Goal: Information Seeking & Learning: Learn about a topic

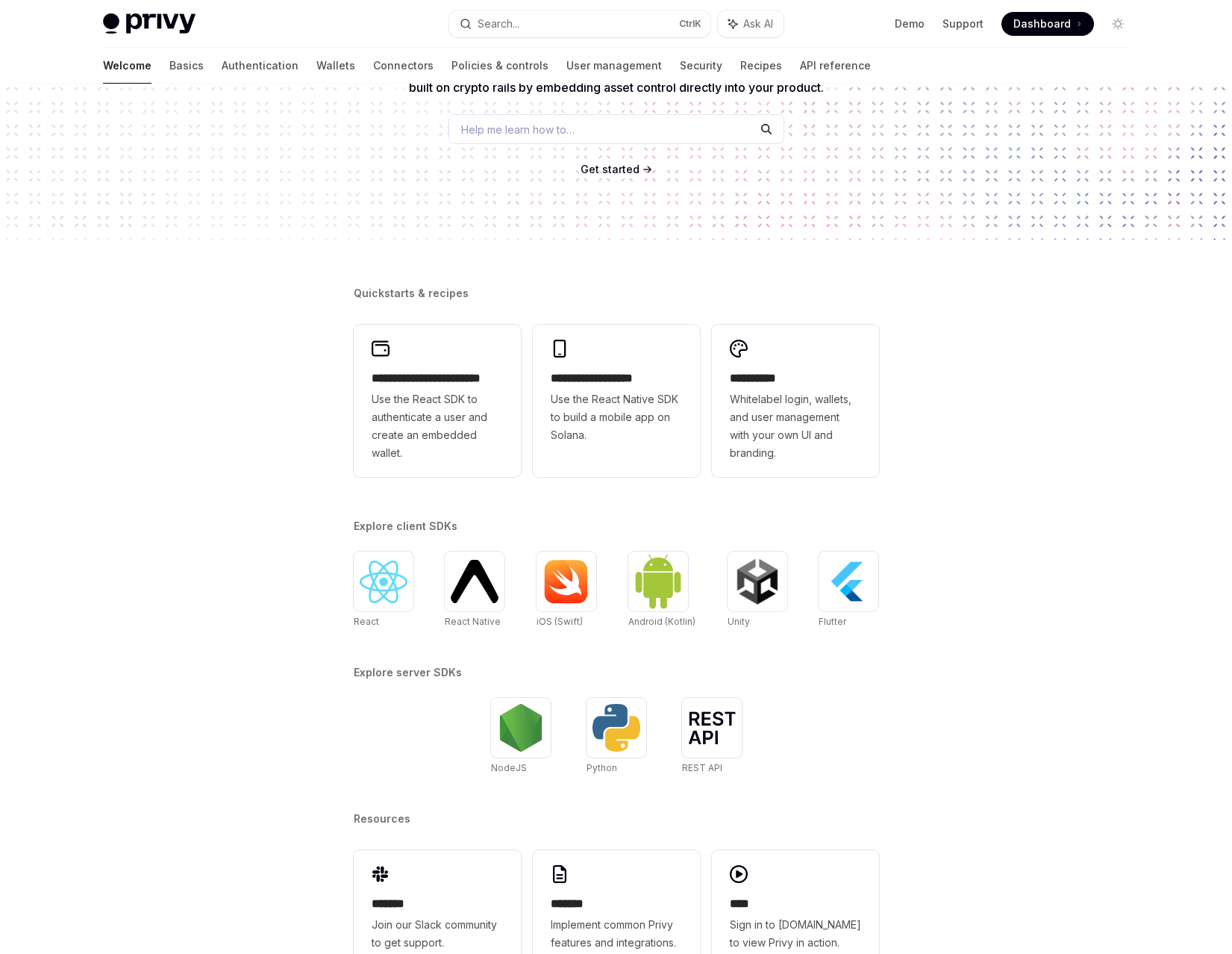
scroll to position [225, 0]
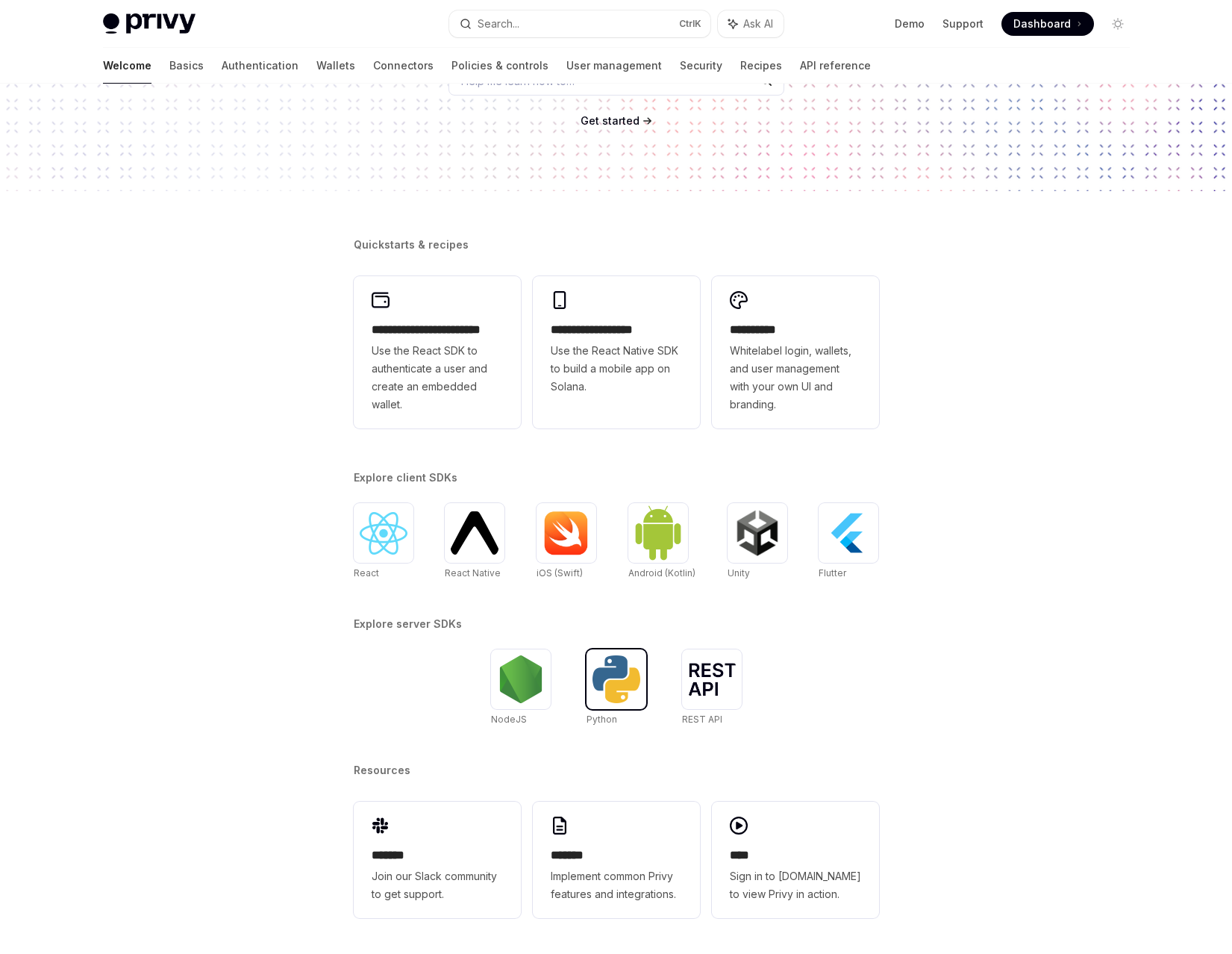
click at [616, 688] on img at bounding box center [616, 678] width 48 height 48
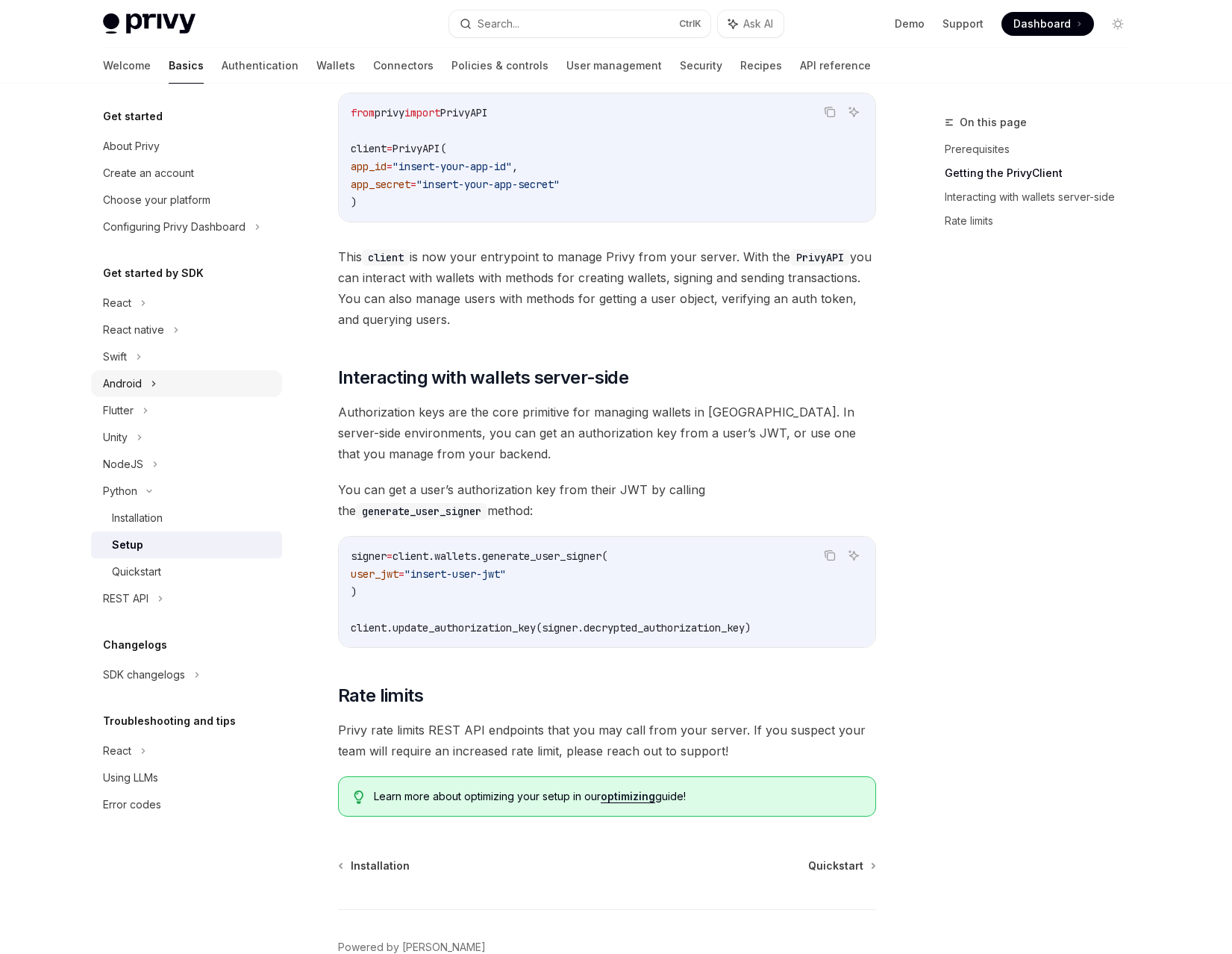
scroll to position [298, 0]
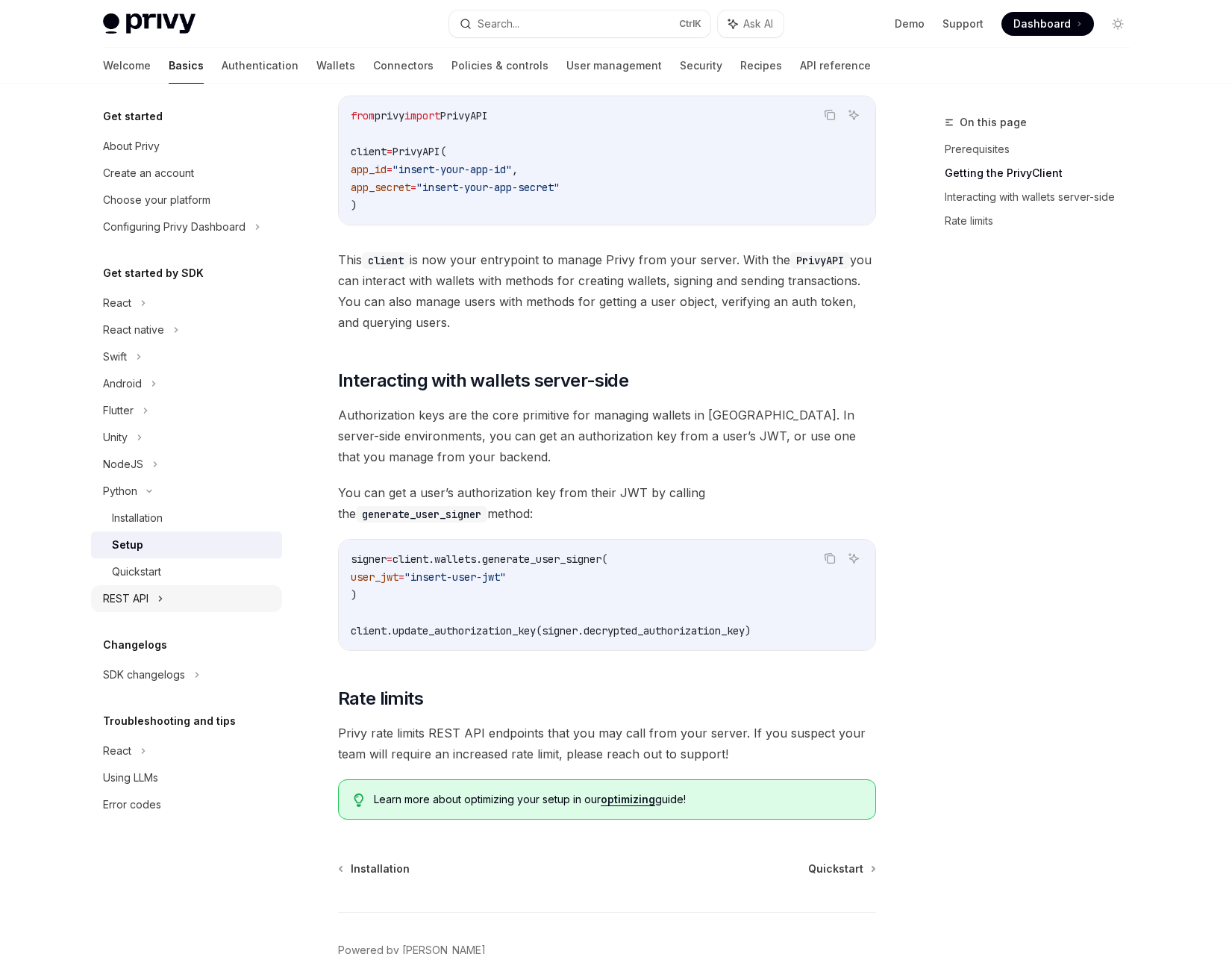
click at [141, 602] on div "REST API" at bounding box center [126, 599] width 45 height 18
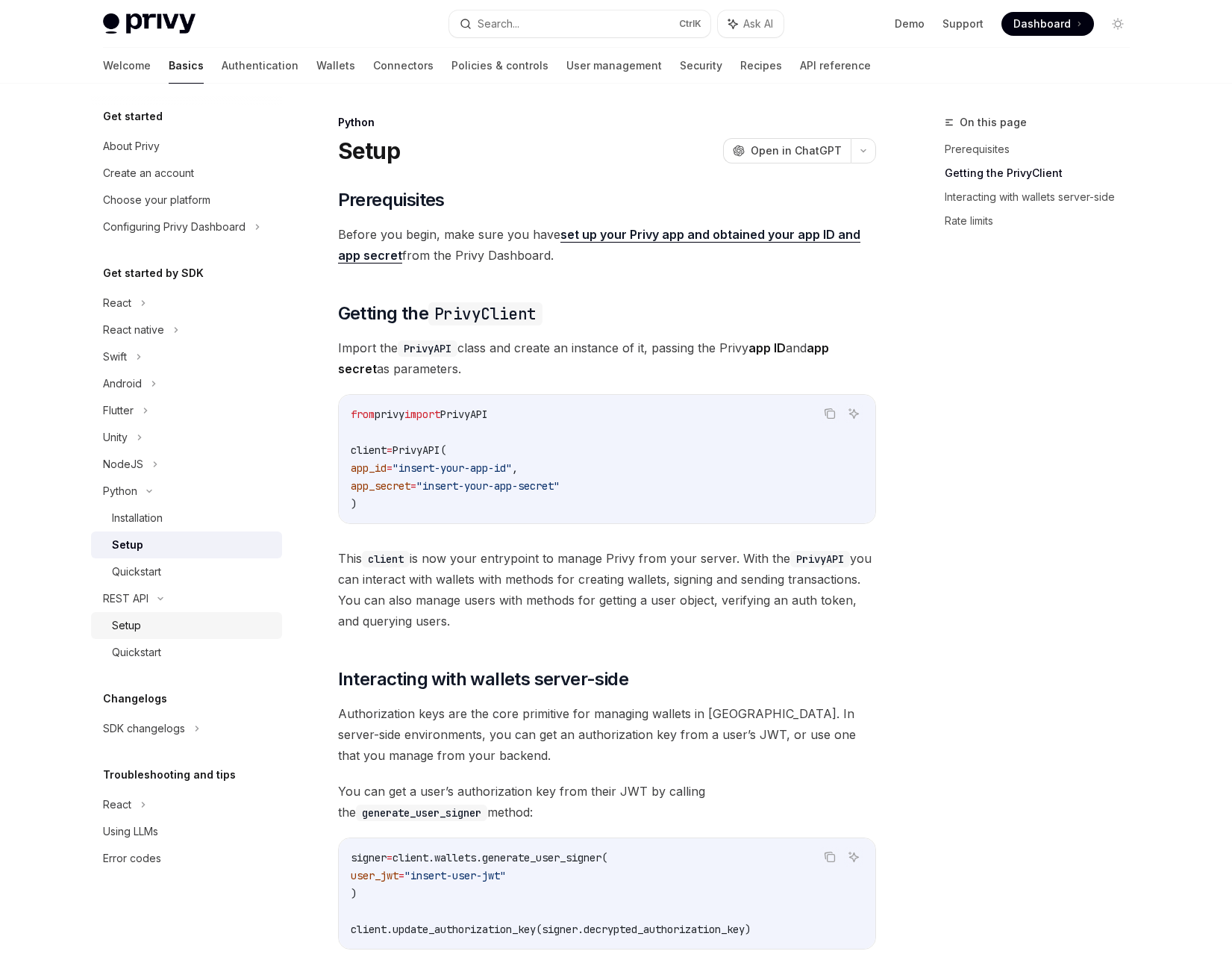
click at [148, 625] on div "Setup" at bounding box center [193, 625] width 162 height 18
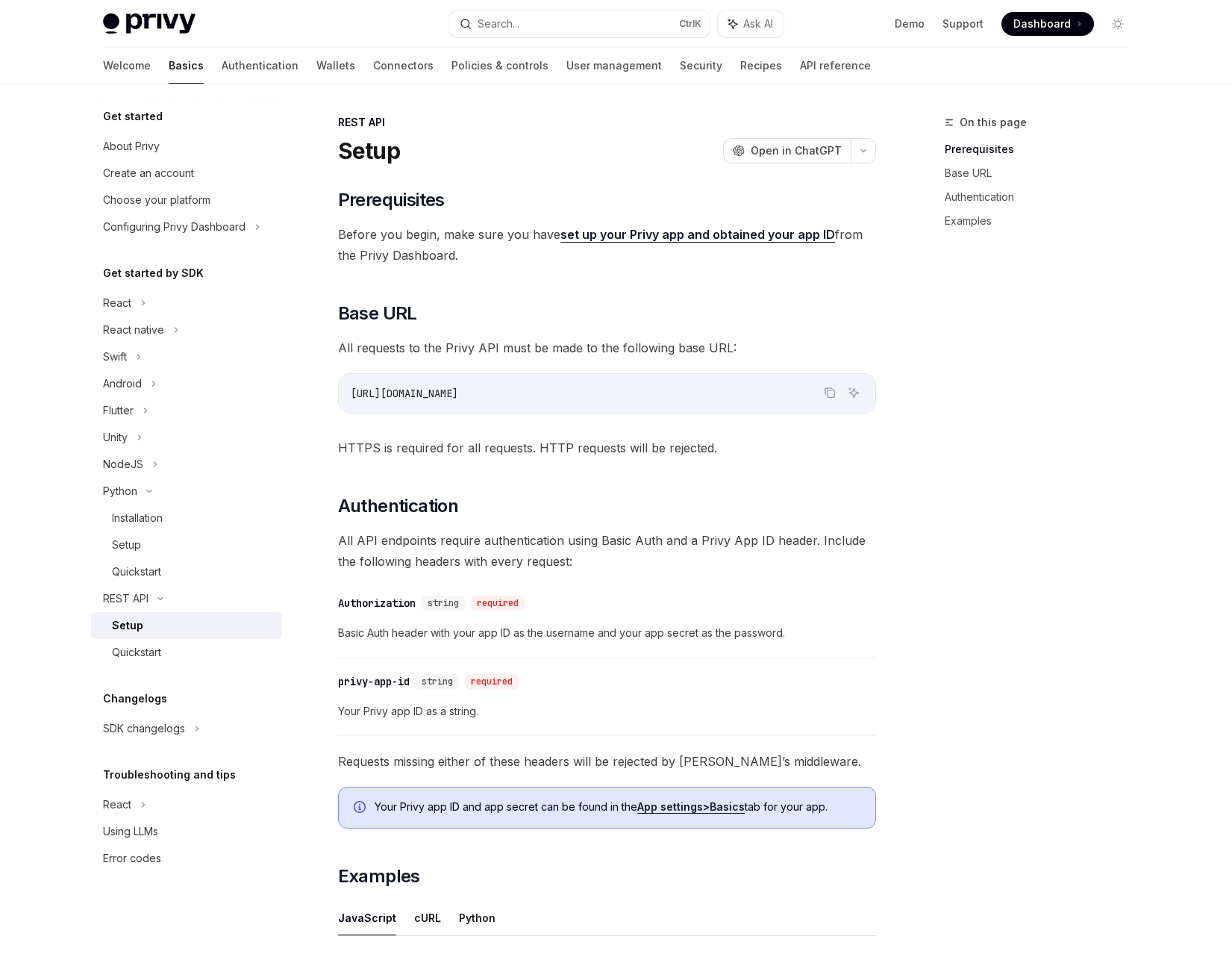
drag, startPoint x: 477, startPoint y: 392, endPoint x: 354, endPoint y: 391, distance: 123.0
click at [354, 391] on code "https://api.privy.io" at bounding box center [607, 393] width 513 height 18
drag, startPoint x: 352, startPoint y: 386, endPoint x: 513, endPoint y: 390, distance: 161.0
click at [513, 390] on code "https://api.privy.io" at bounding box center [607, 393] width 513 height 18
click at [168, 69] on link "Basics" at bounding box center [186, 66] width 35 height 35
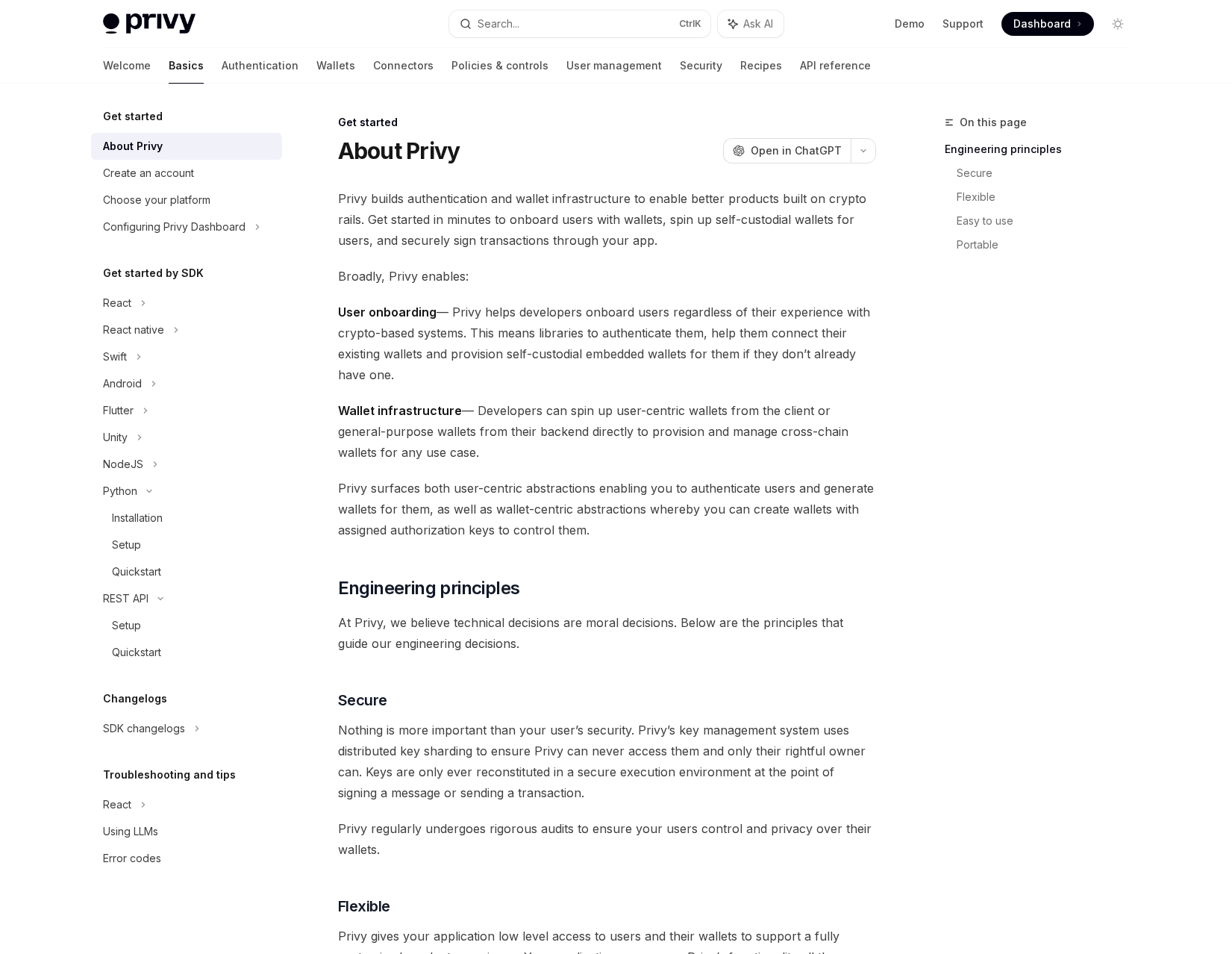
click at [190, 17] on img at bounding box center [150, 24] width 93 height 21
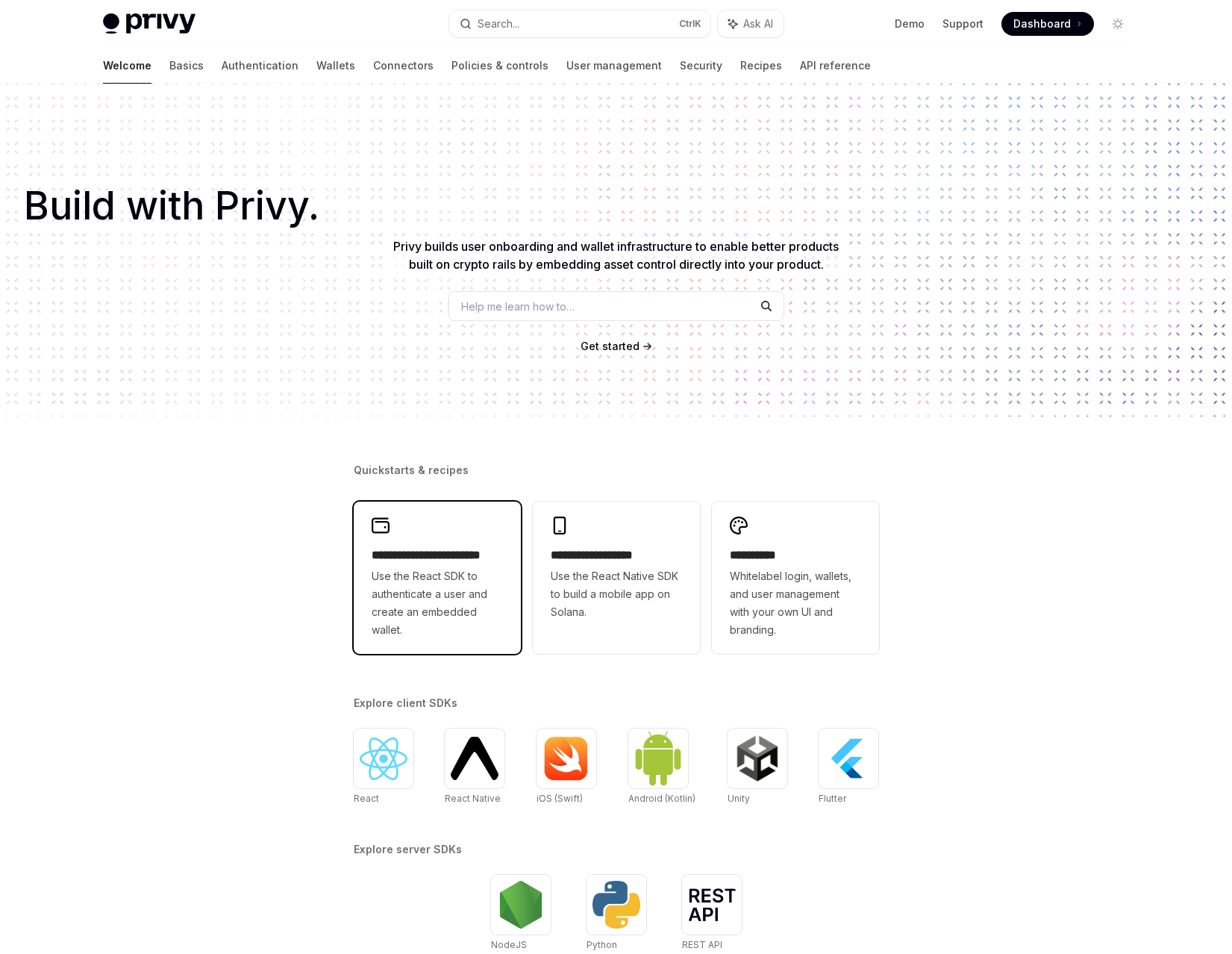
click at [432, 560] on h2 "**********" at bounding box center [436, 555] width 131 height 18
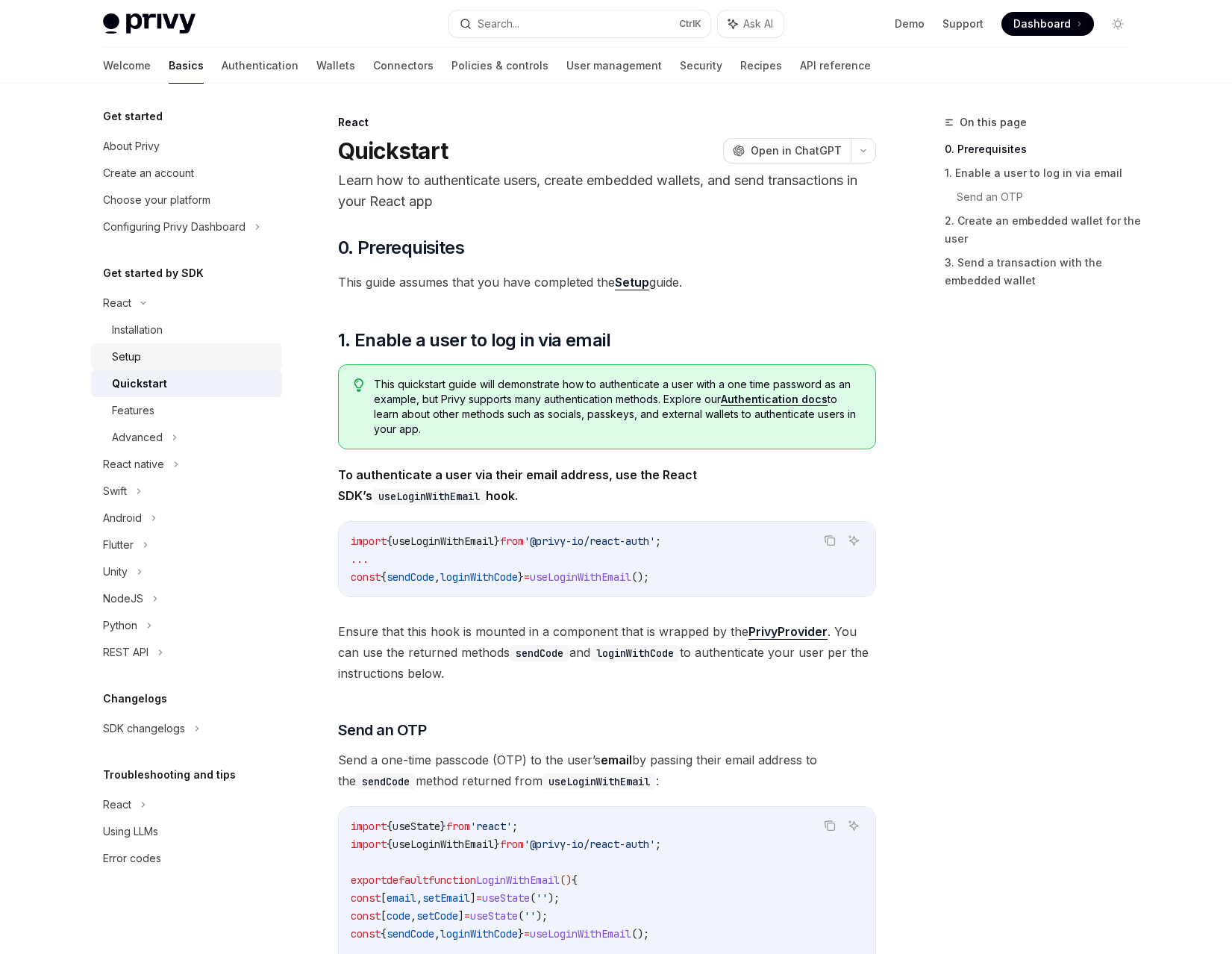
click at [150, 356] on div "Setup" at bounding box center [193, 356] width 162 height 18
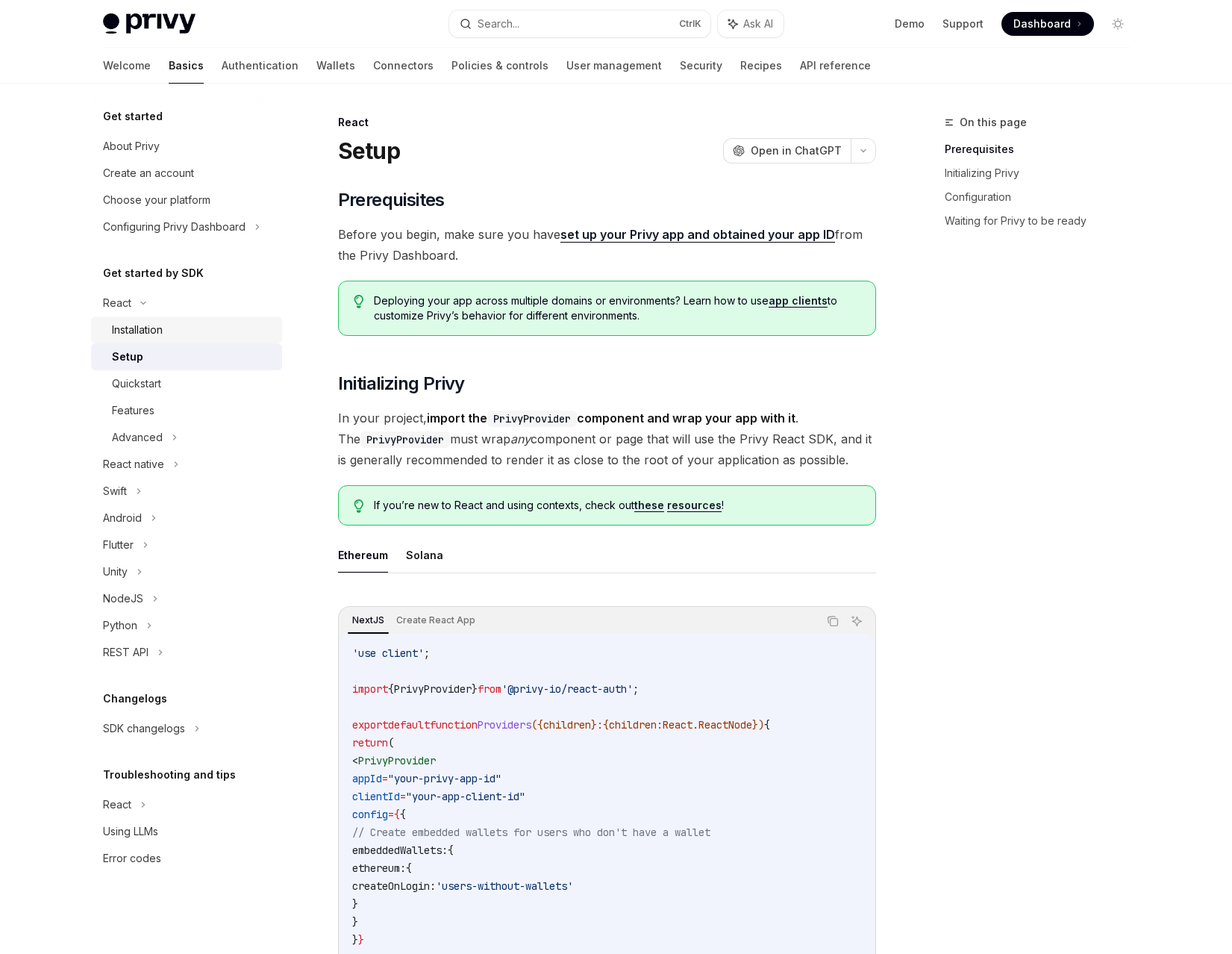
click at [154, 337] on div "Installation" at bounding box center [138, 330] width 51 height 18
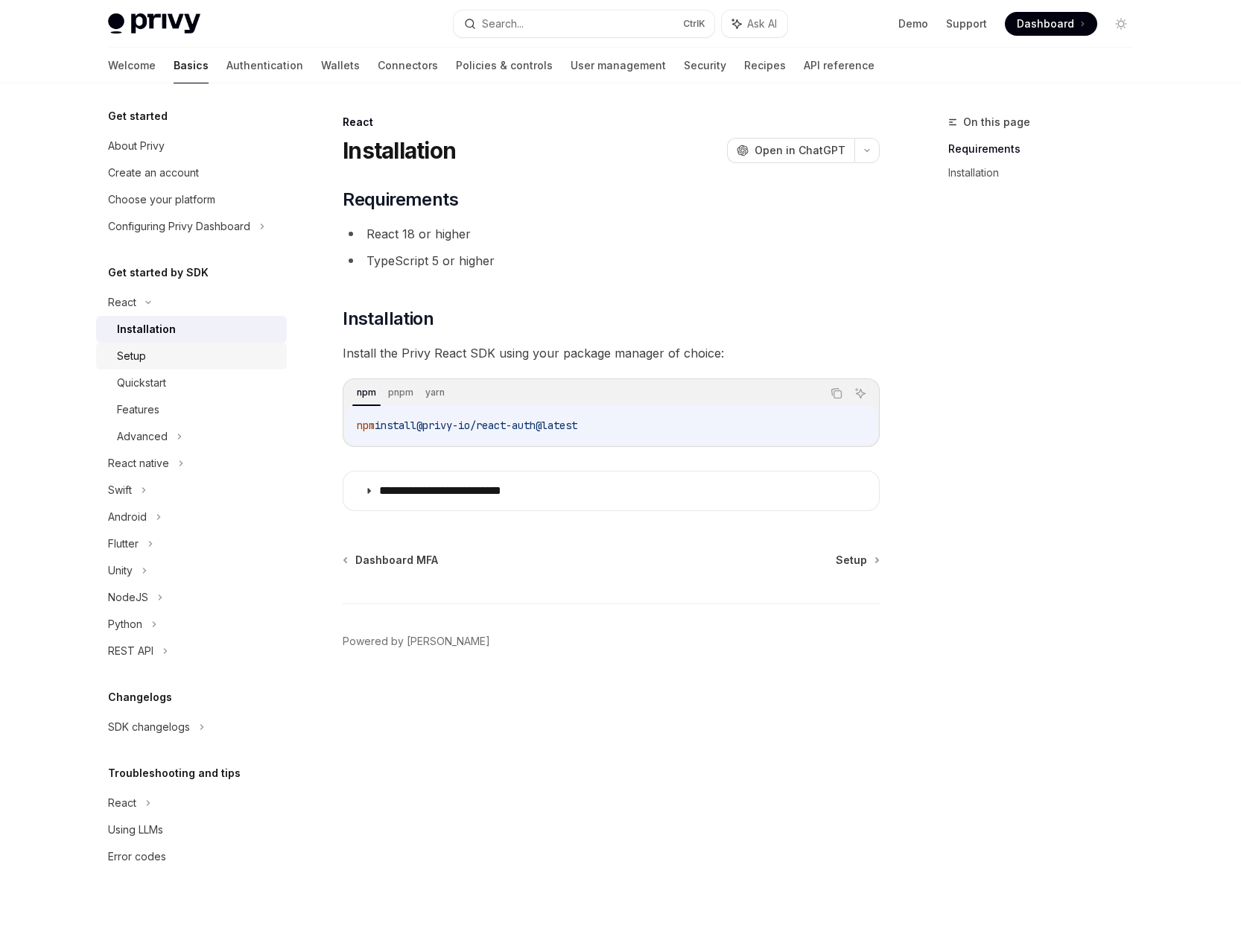
click at [177, 357] on div "Setup" at bounding box center [197, 356] width 161 height 18
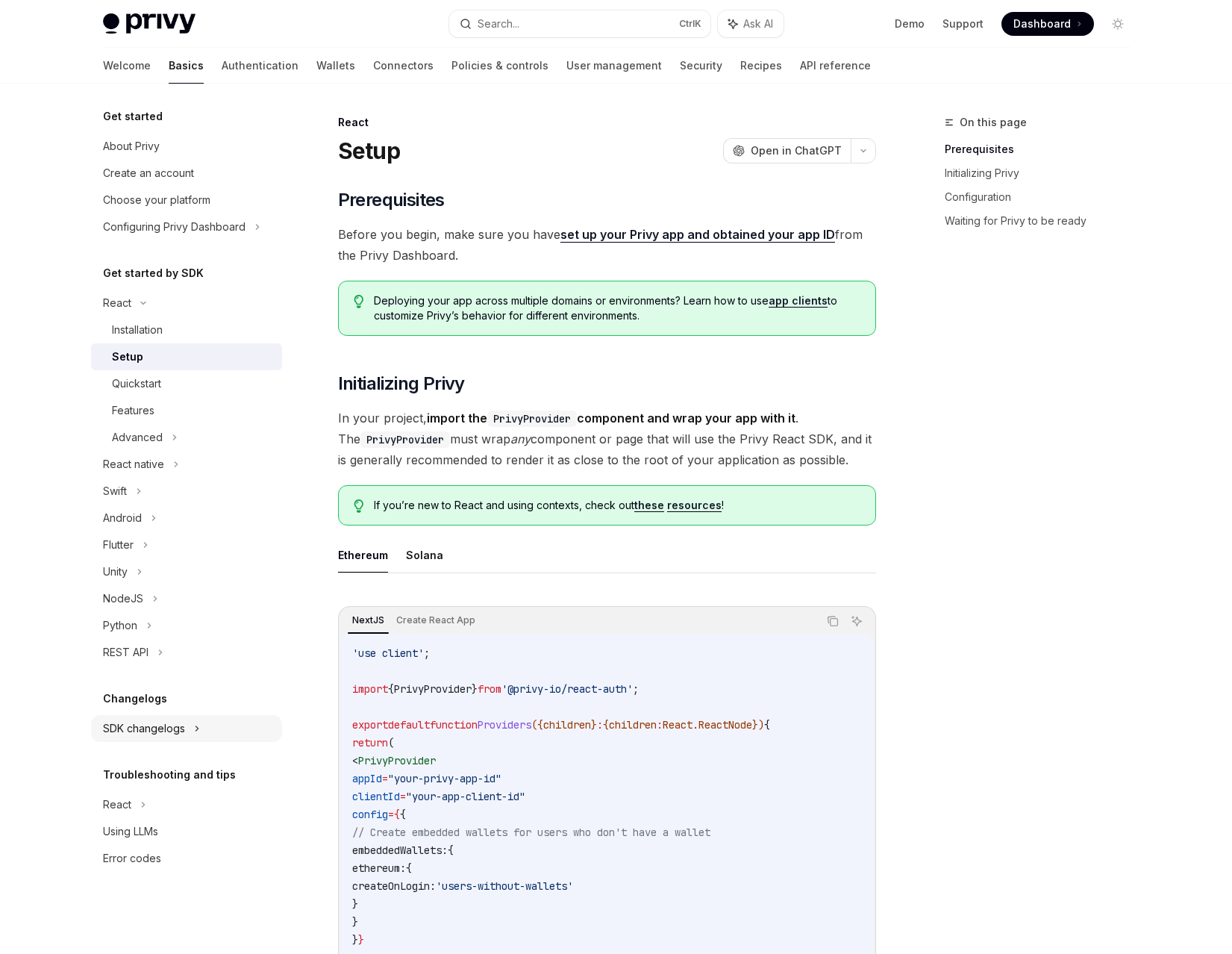
click at [131, 312] on div "SDK changelogs" at bounding box center [117, 303] width 29 height 18
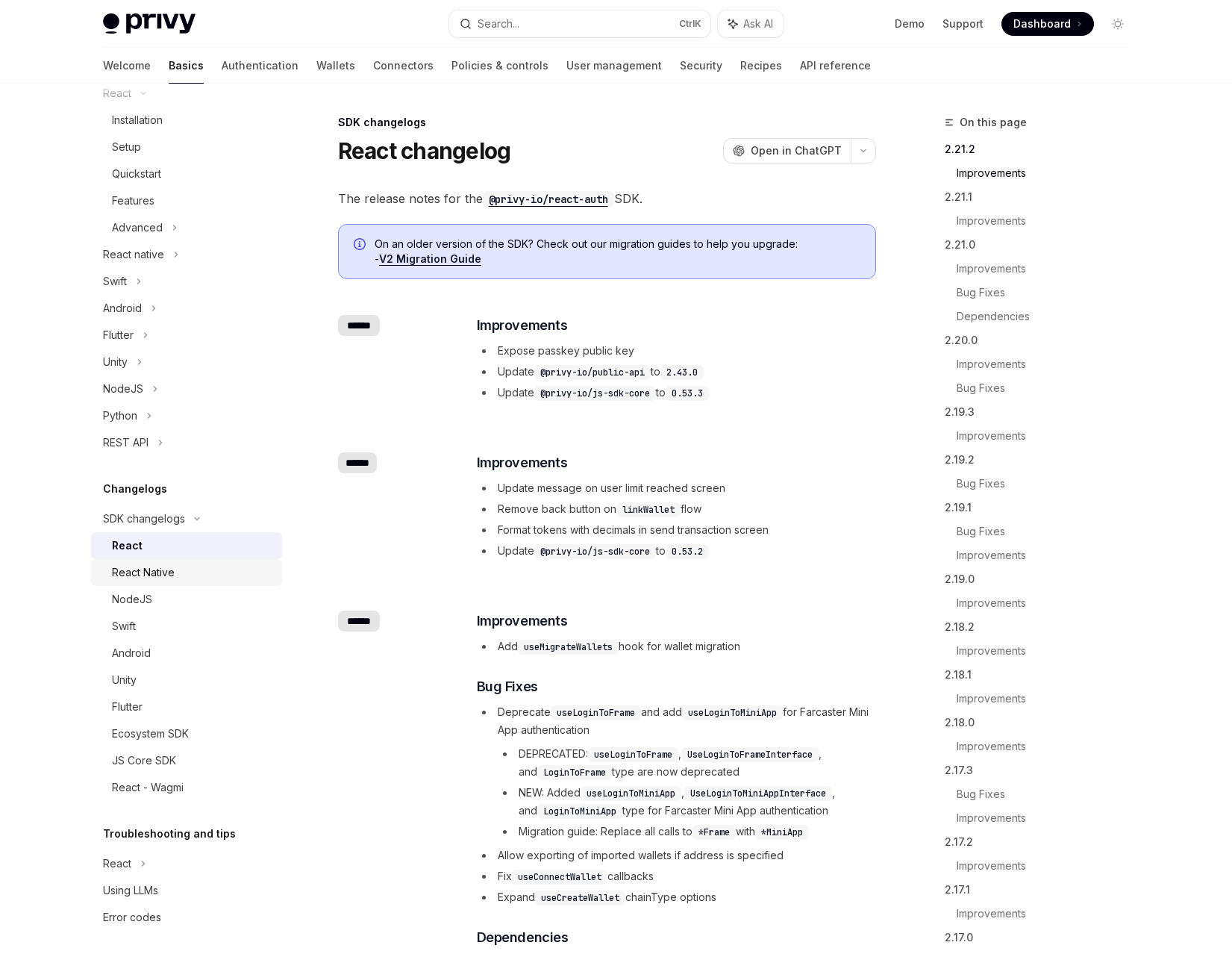
scroll to position [217, 0]
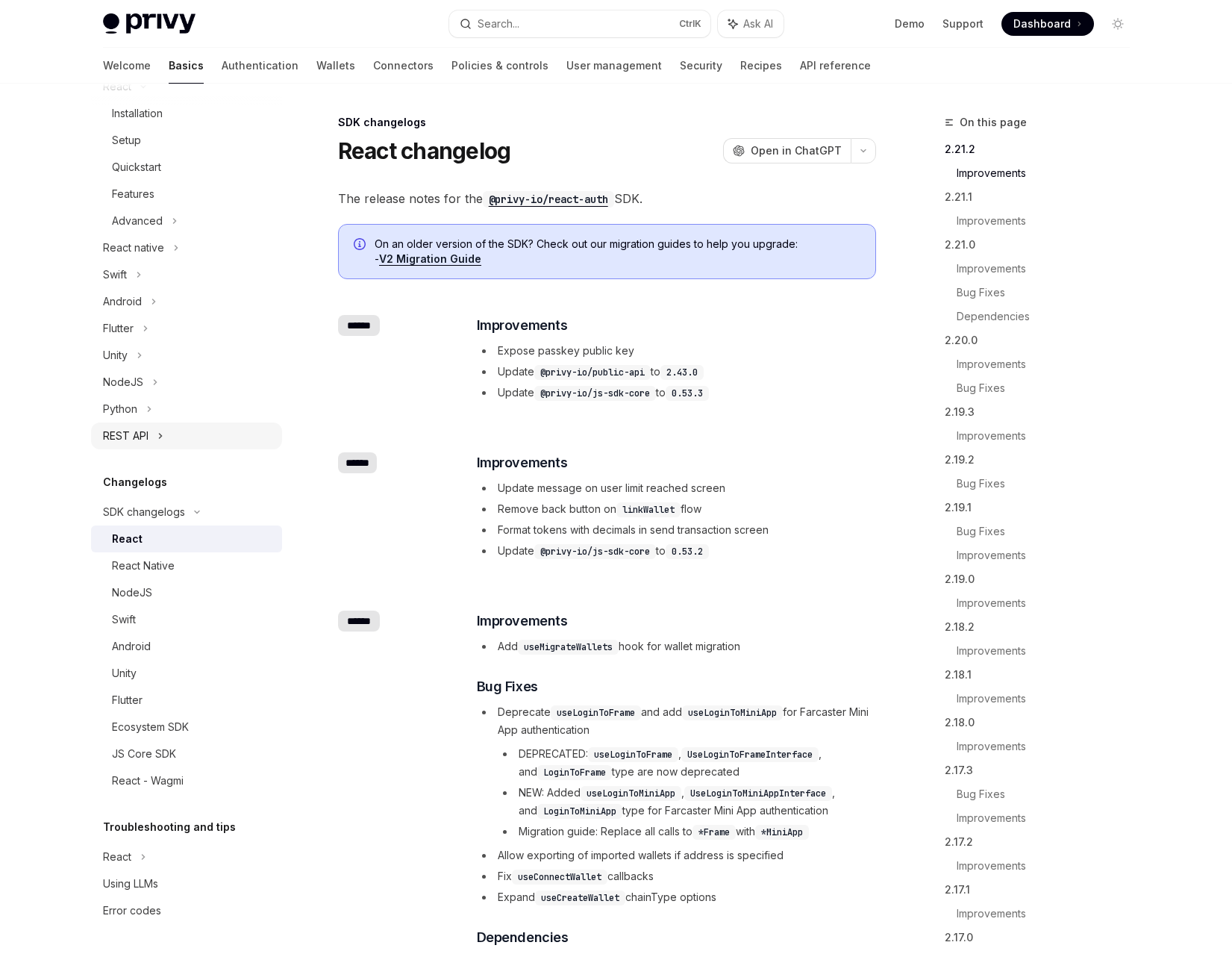
click at [162, 434] on icon at bounding box center [161, 436] width 6 height 18
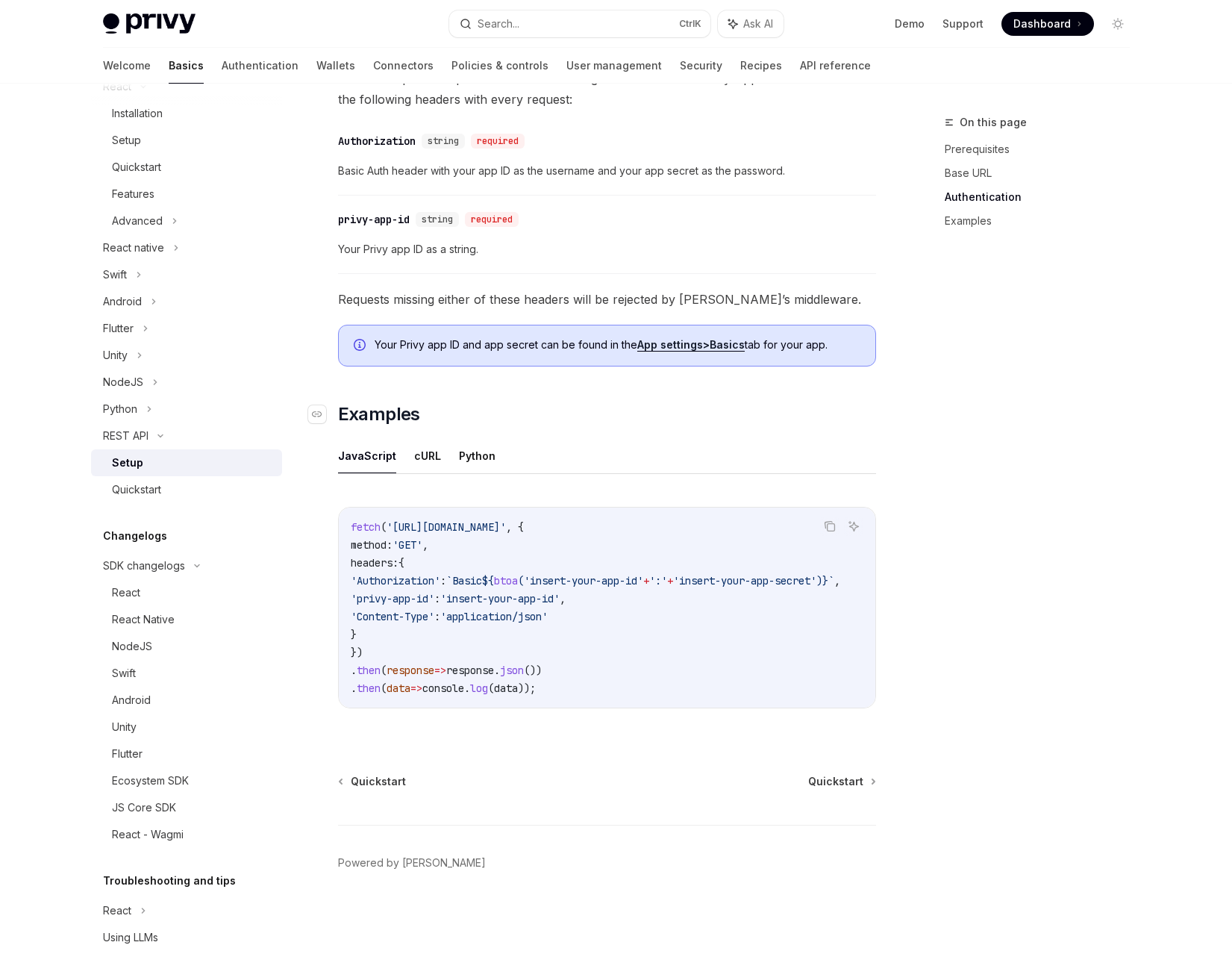
scroll to position [468, 0]
click at [177, 495] on div "Quickstart" at bounding box center [193, 489] width 162 height 18
type textarea "*"
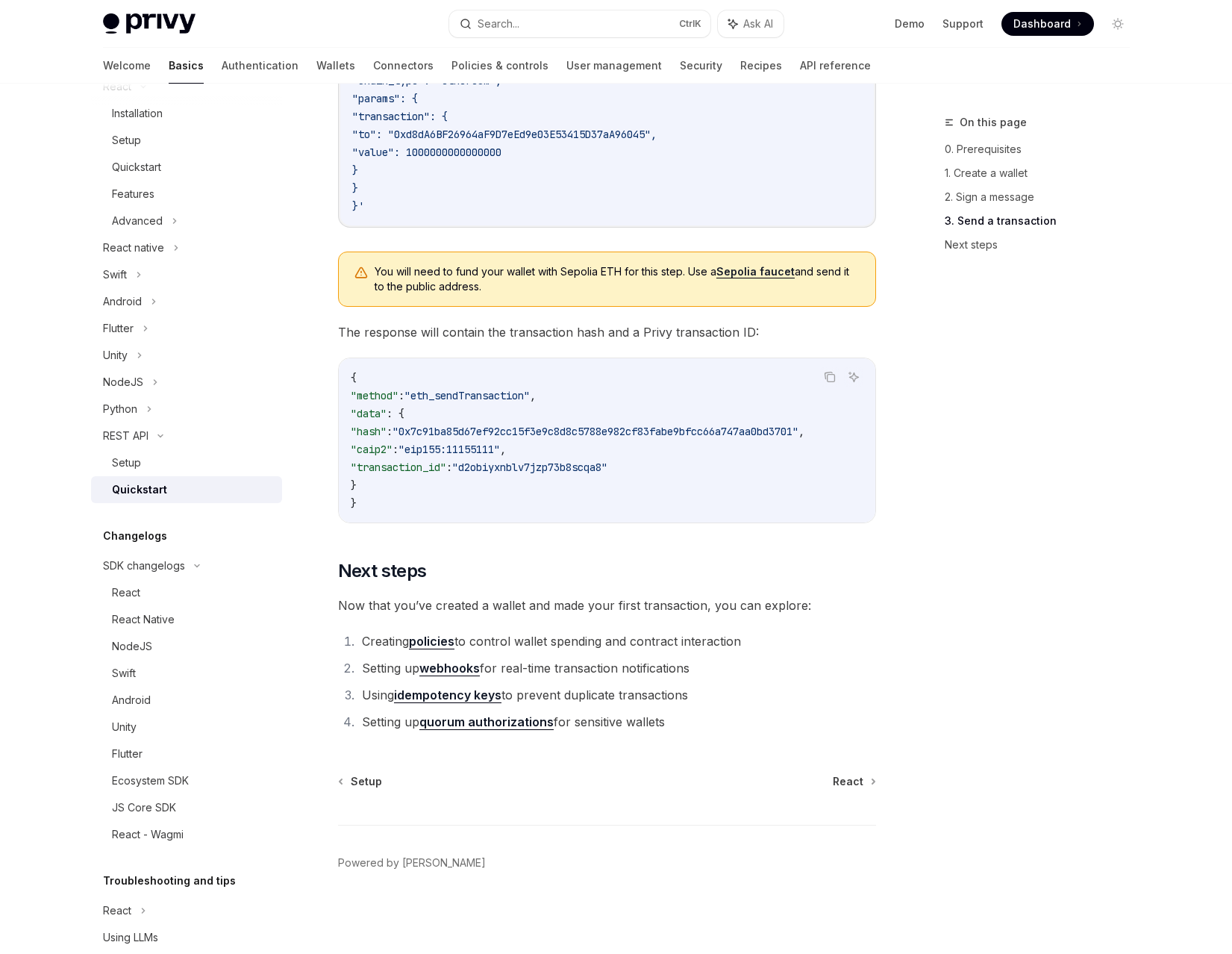
scroll to position [1682, 0]
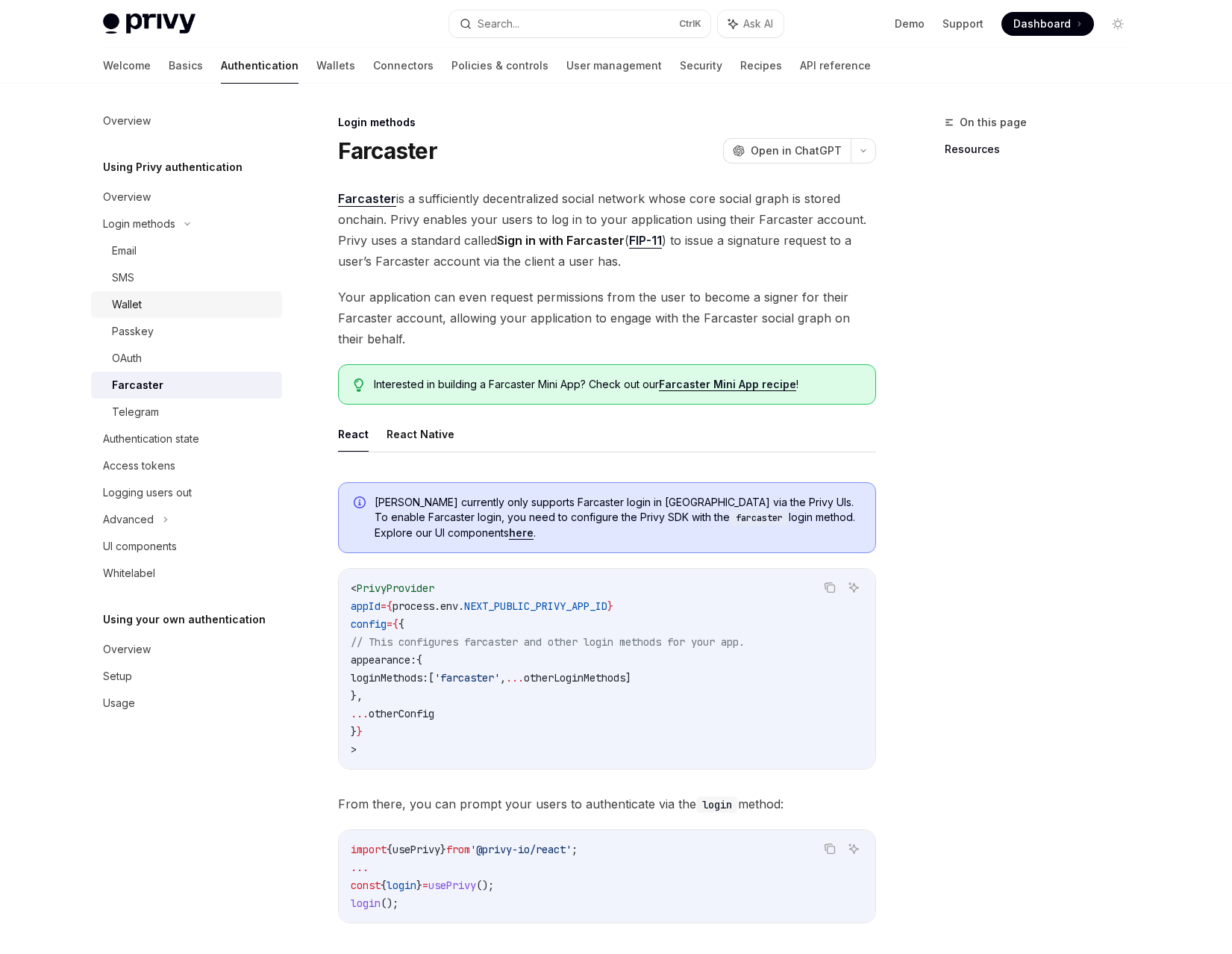
click at [162, 312] on div "Wallet" at bounding box center [193, 304] width 162 height 18
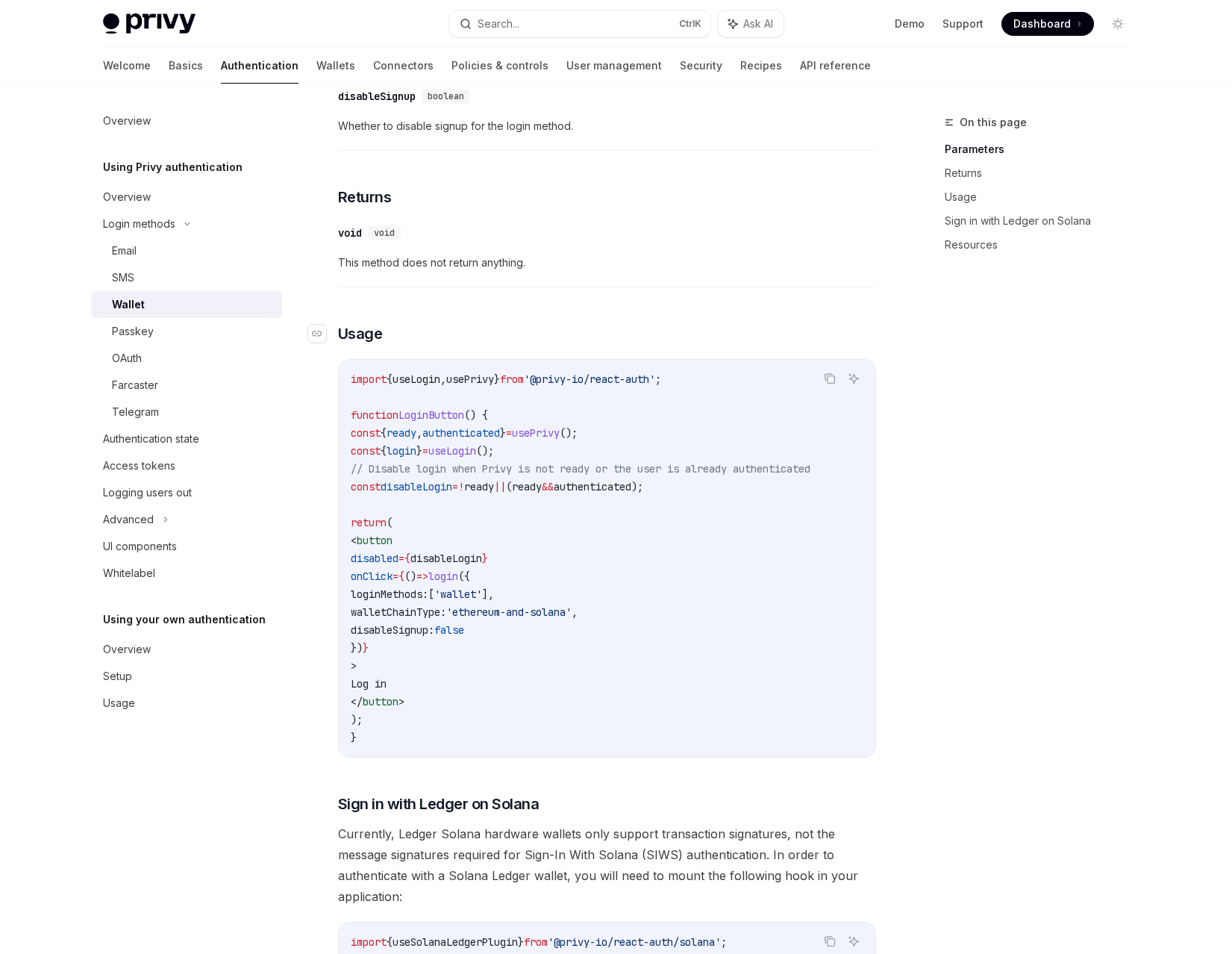
scroll to position [597, 0]
click at [182, 338] on div "Passkey" at bounding box center [193, 331] width 162 height 18
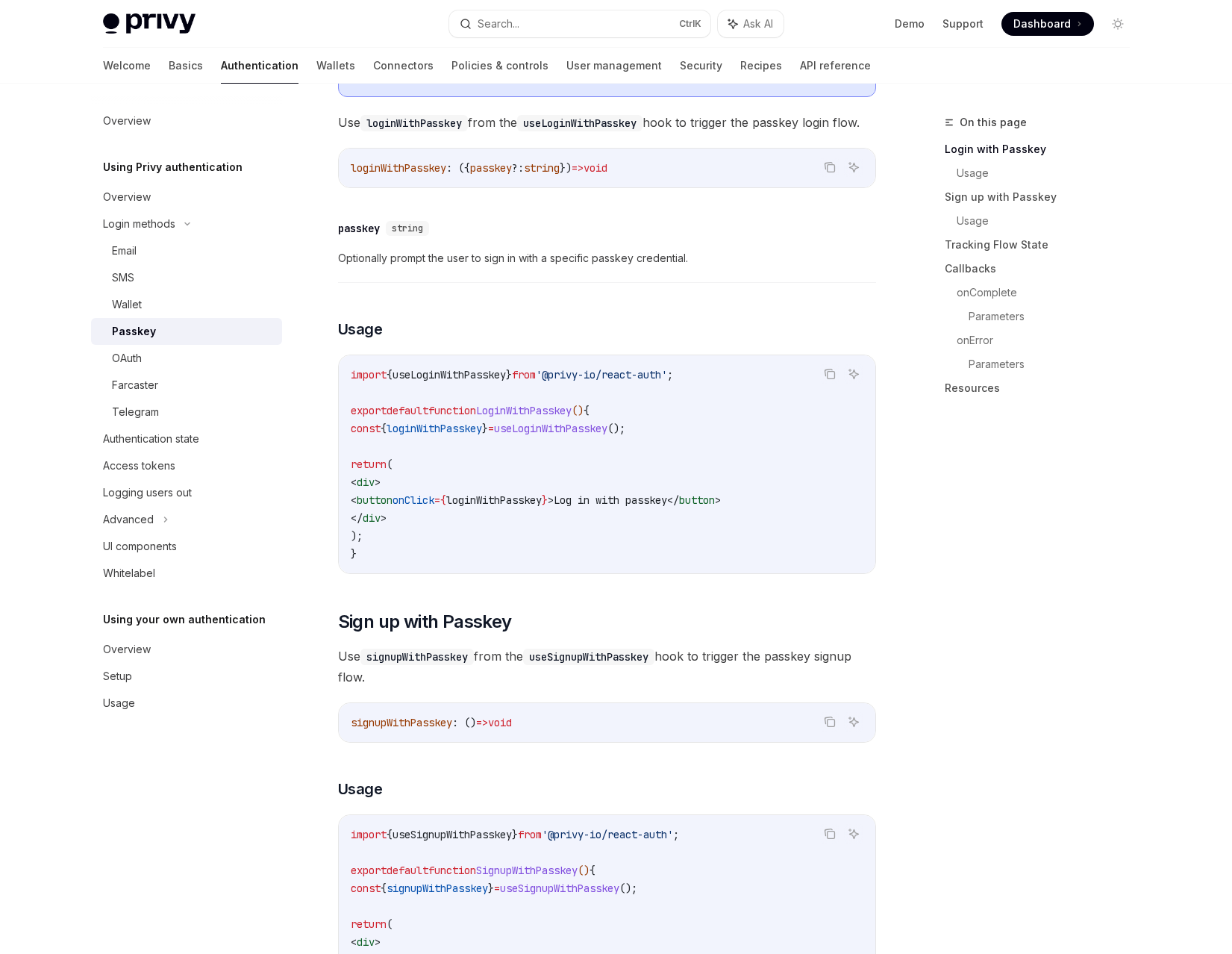
scroll to position [298, 0]
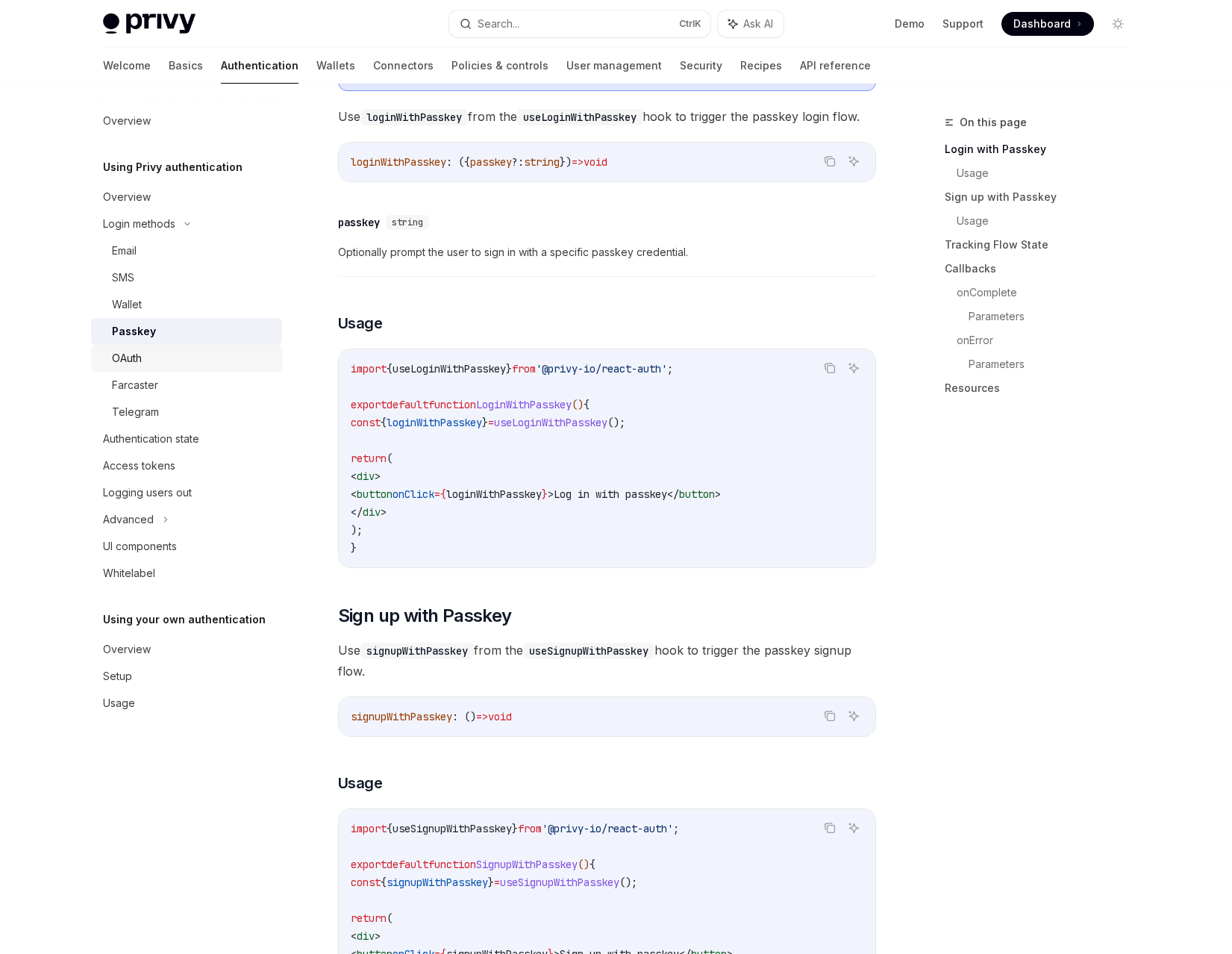
click at [141, 360] on div "OAuth" at bounding box center [127, 358] width 30 height 18
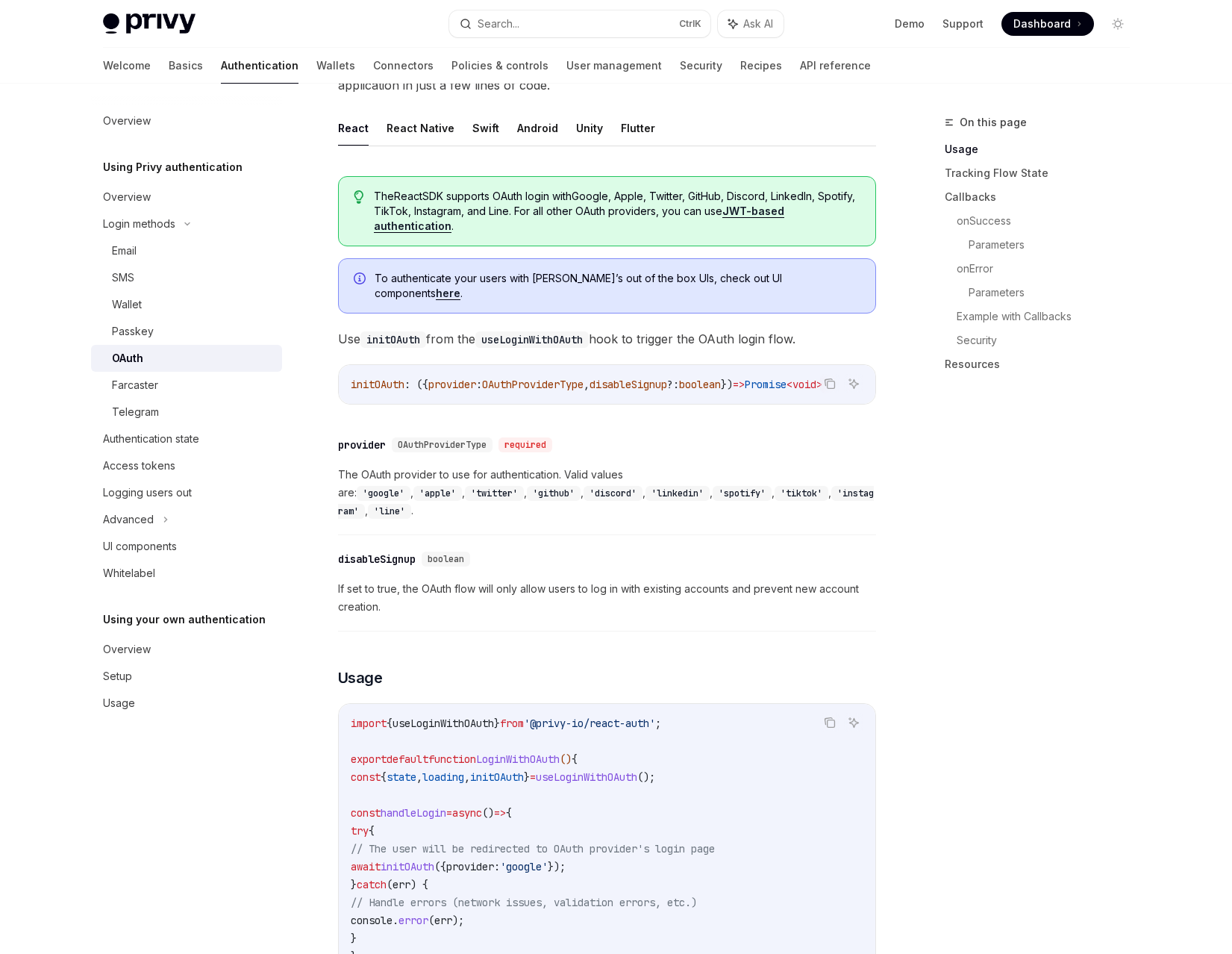
scroll to position [298, 0]
click at [542, 138] on button "Android" at bounding box center [538, 127] width 41 height 35
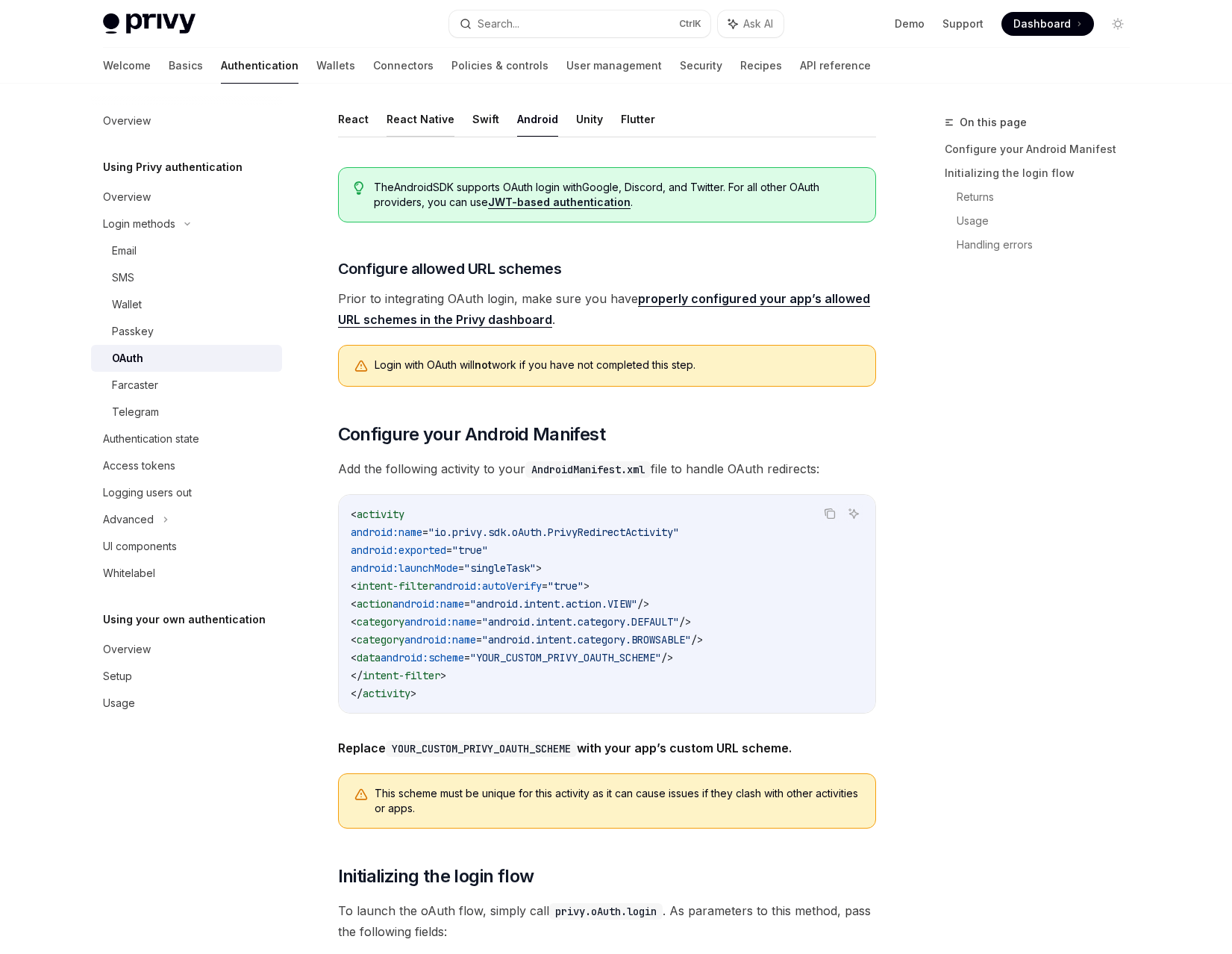
scroll to position [223, 0]
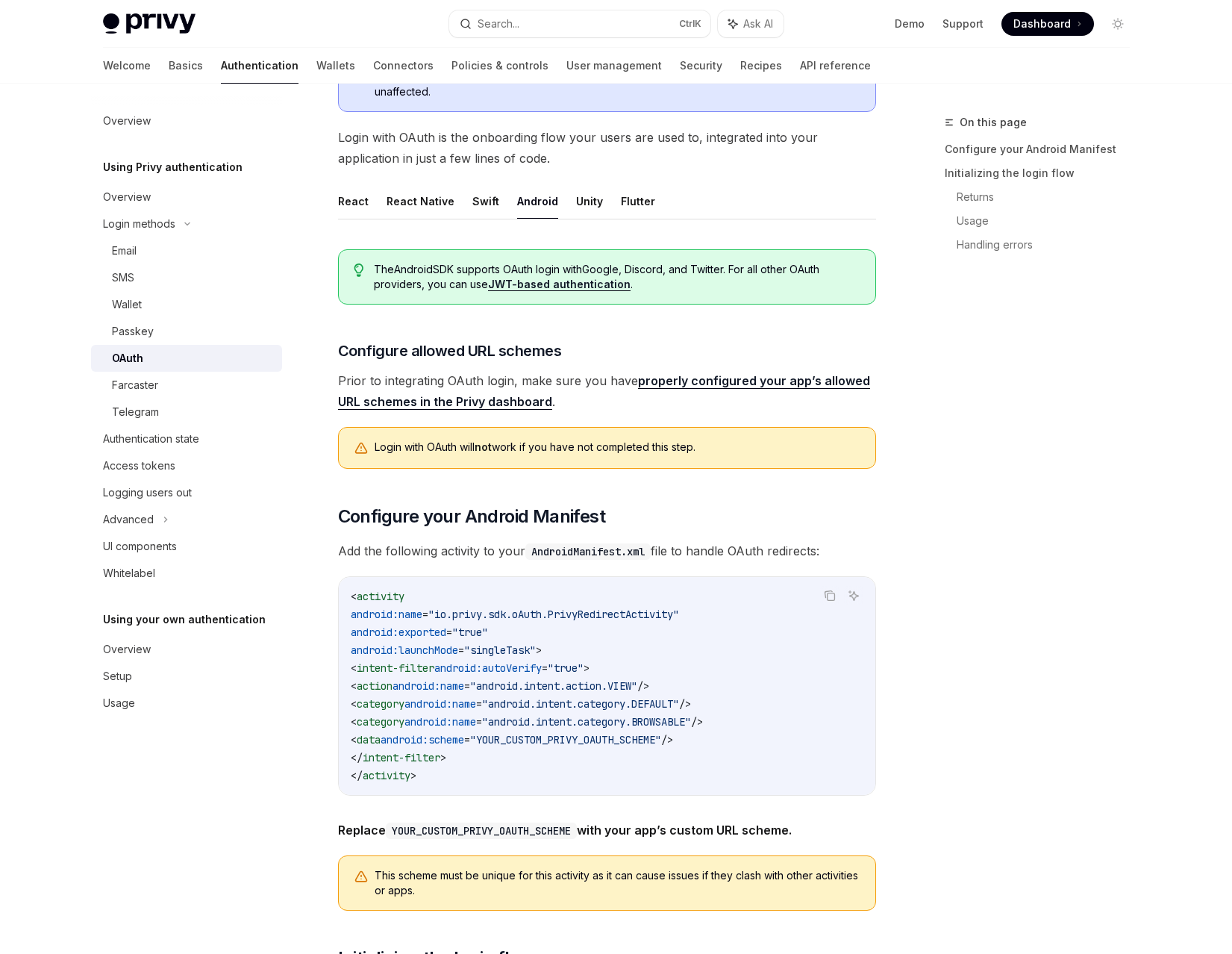
click at [370, 210] on ul "React React Native Swift Android Unity Flutter" at bounding box center [607, 201] width 538 height 35
click at [357, 204] on button "React" at bounding box center [353, 201] width 31 height 35
type textarea "*"
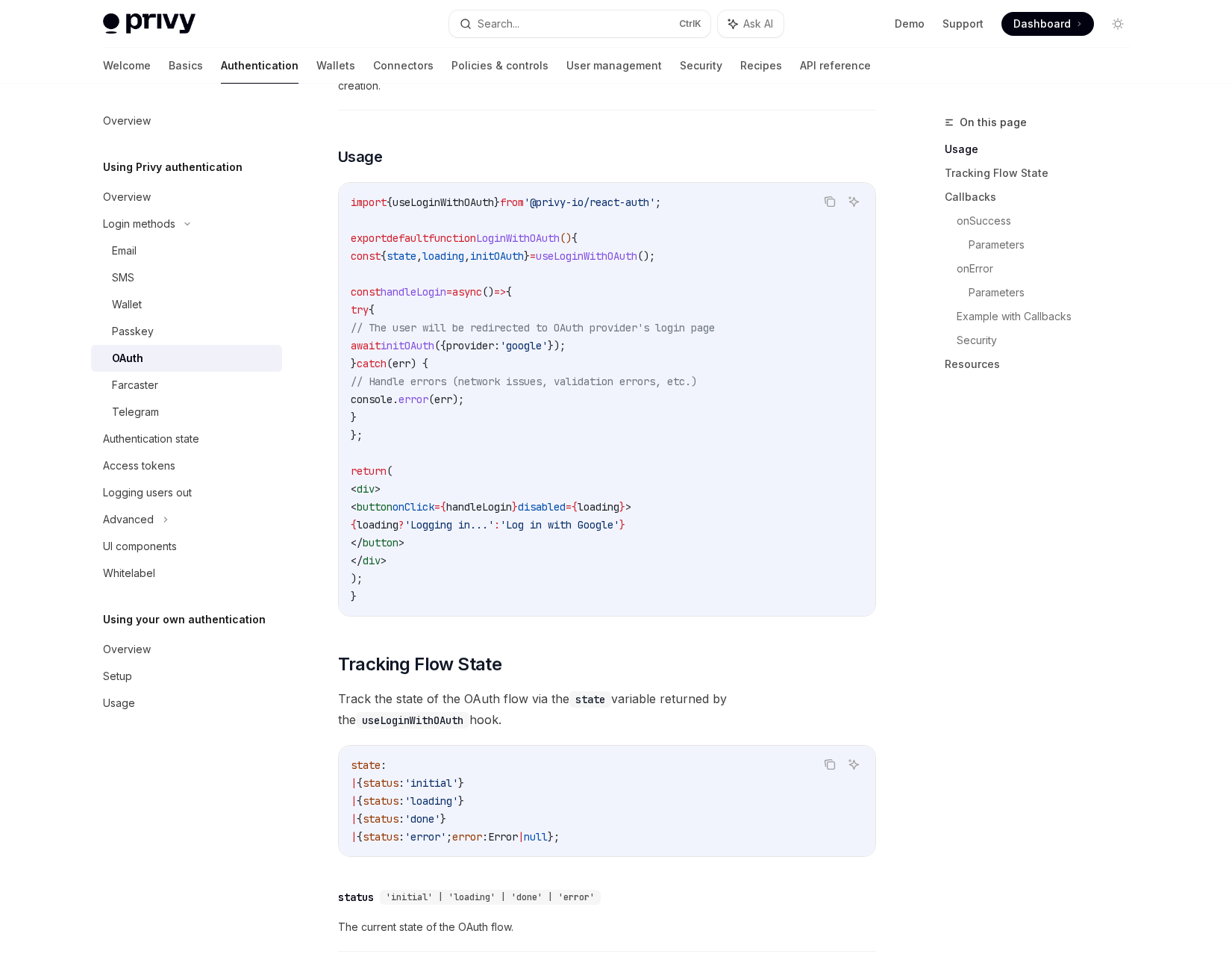
scroll to position [821, 0]
